Goal: Task Accomplishment & Management: Manage account settings

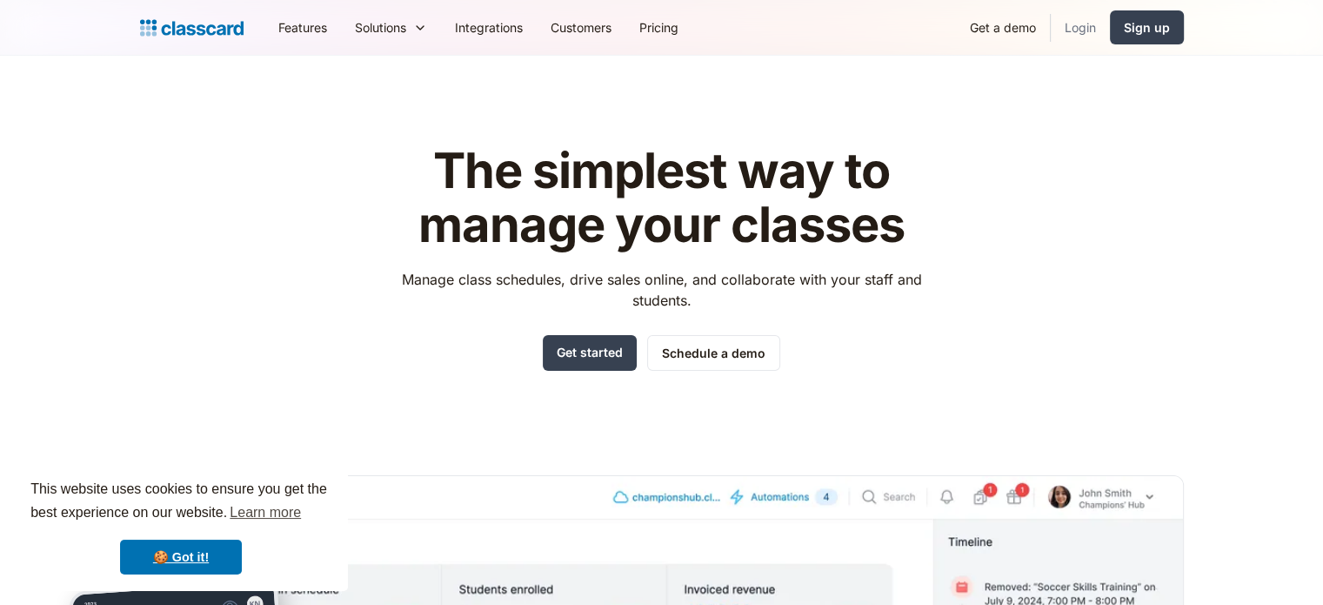
click at [1070, 19] on link "Login" at bounding box center [1080, 27] width 59 height 39
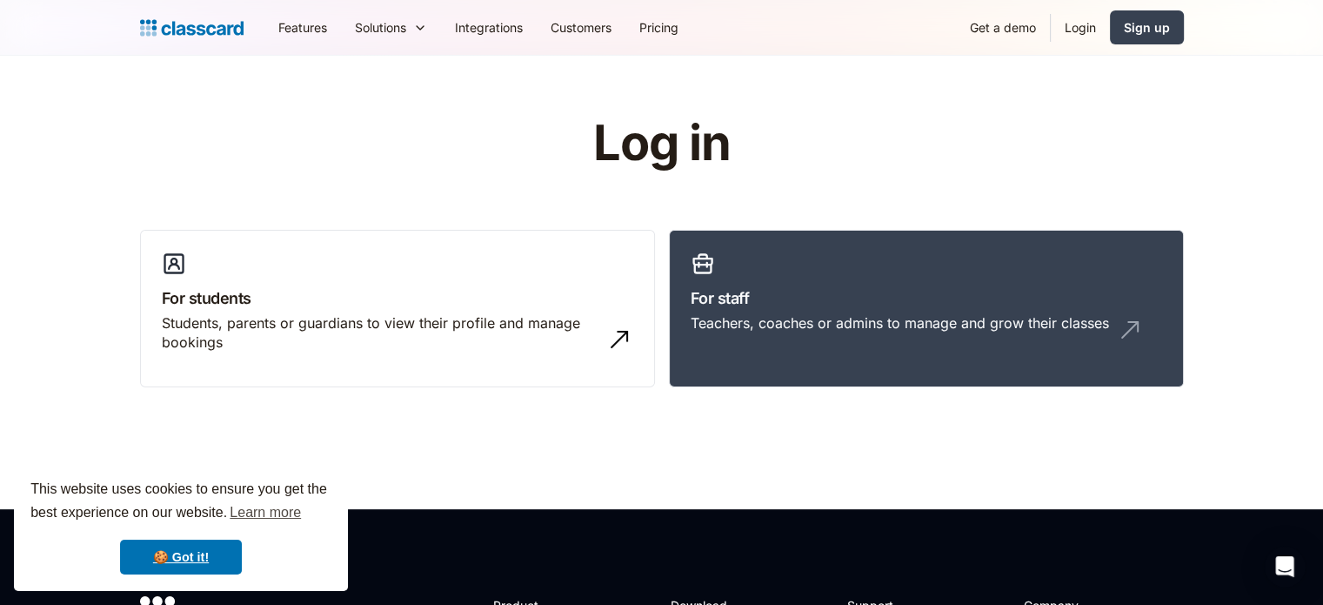
click at [1074, 30] on link "Login" at bounding box center [1080, 27] width 59 height 39
